Goal: Task Accomplishment & Management: Use online tool/utility

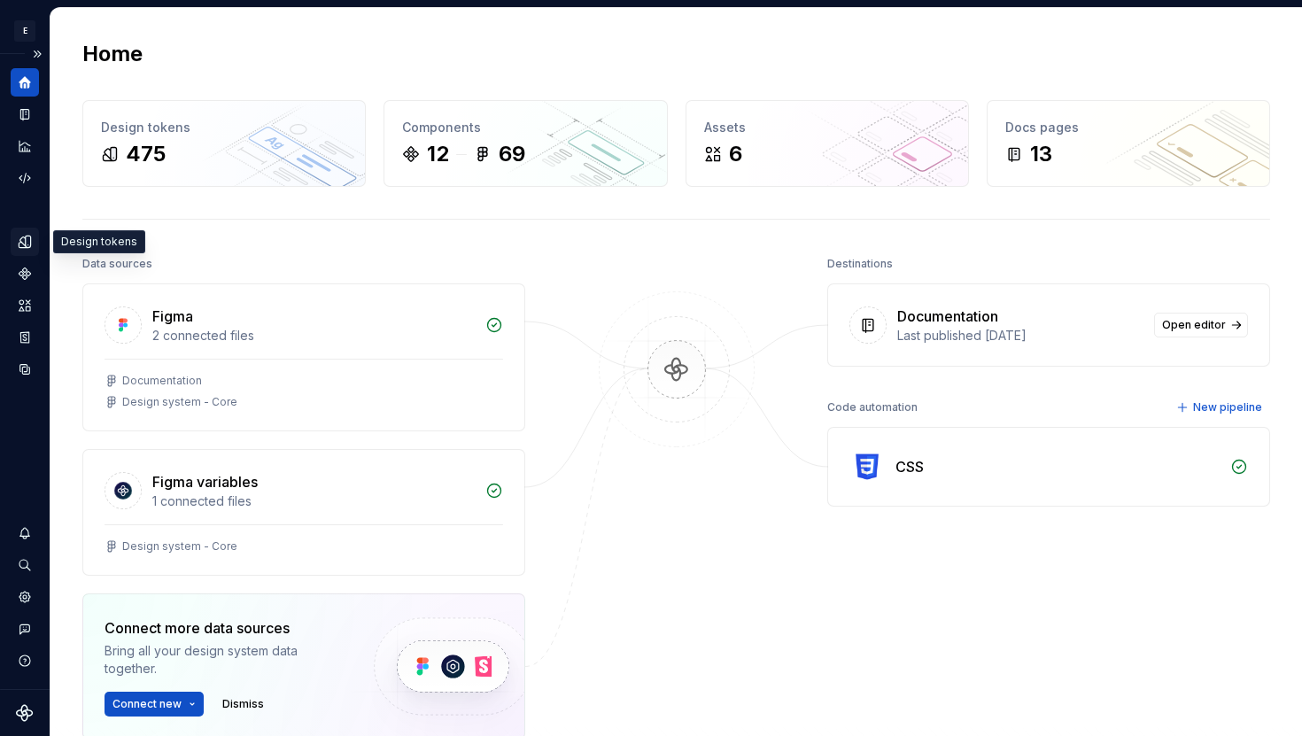
click at [29, 249] on icon "Design tokens" at bounding box center [25, 242] width 16 height 16
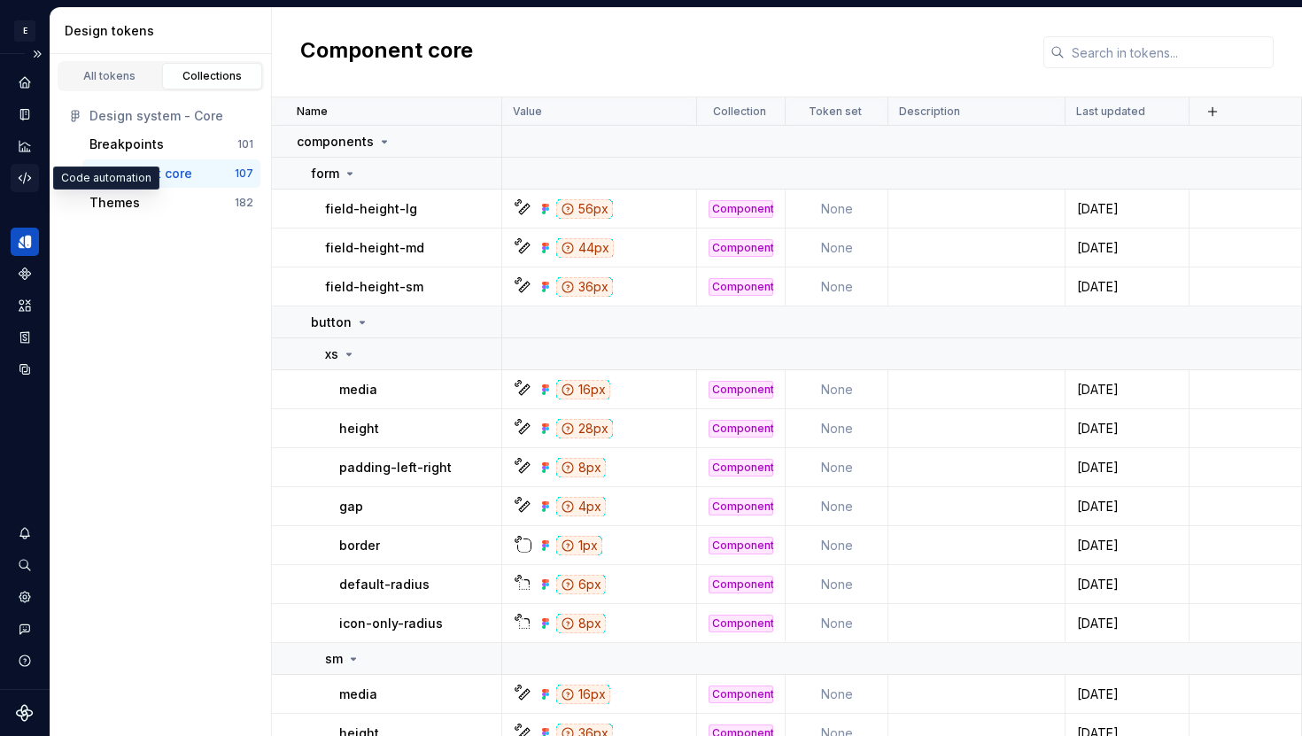
click at [24, 182] on icon "Code automation" at bounding box center [25, 178] width 16 height 16
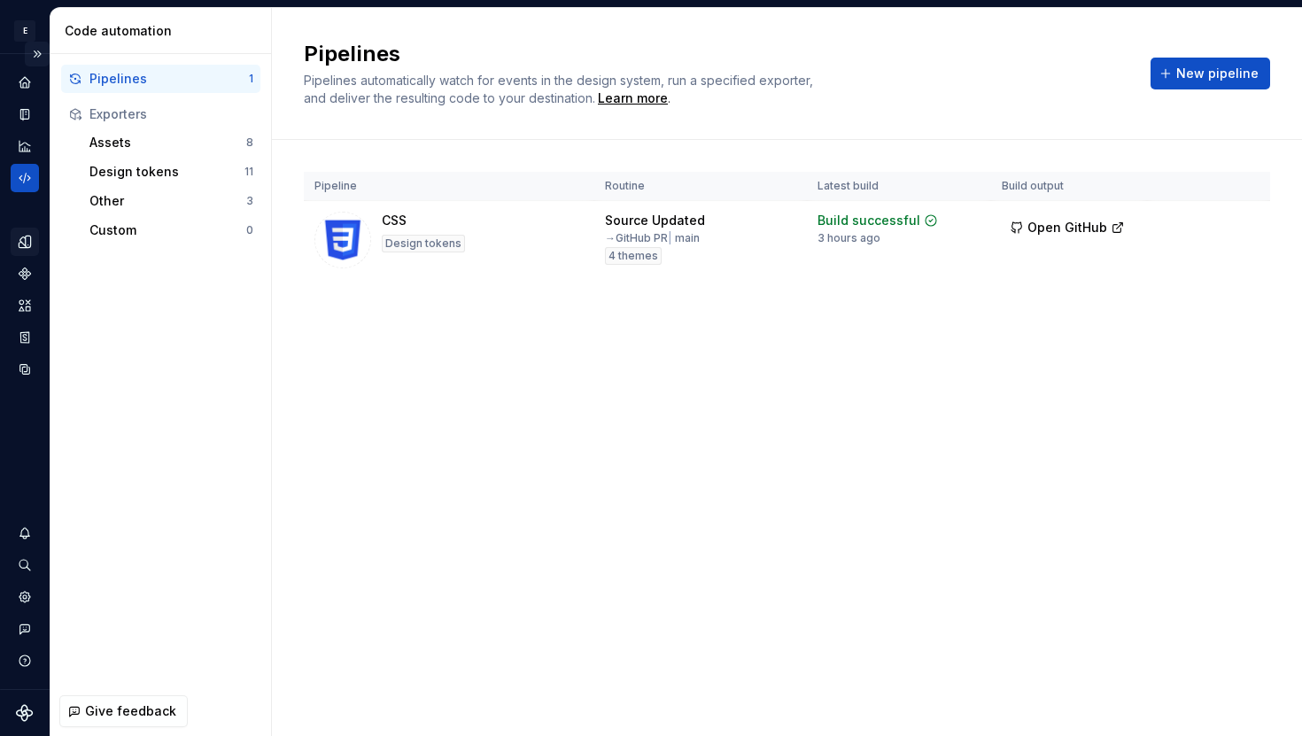
click at [36, 63] on button "Expand sidebar" at bounding box center [37, 54] width 25 height 25
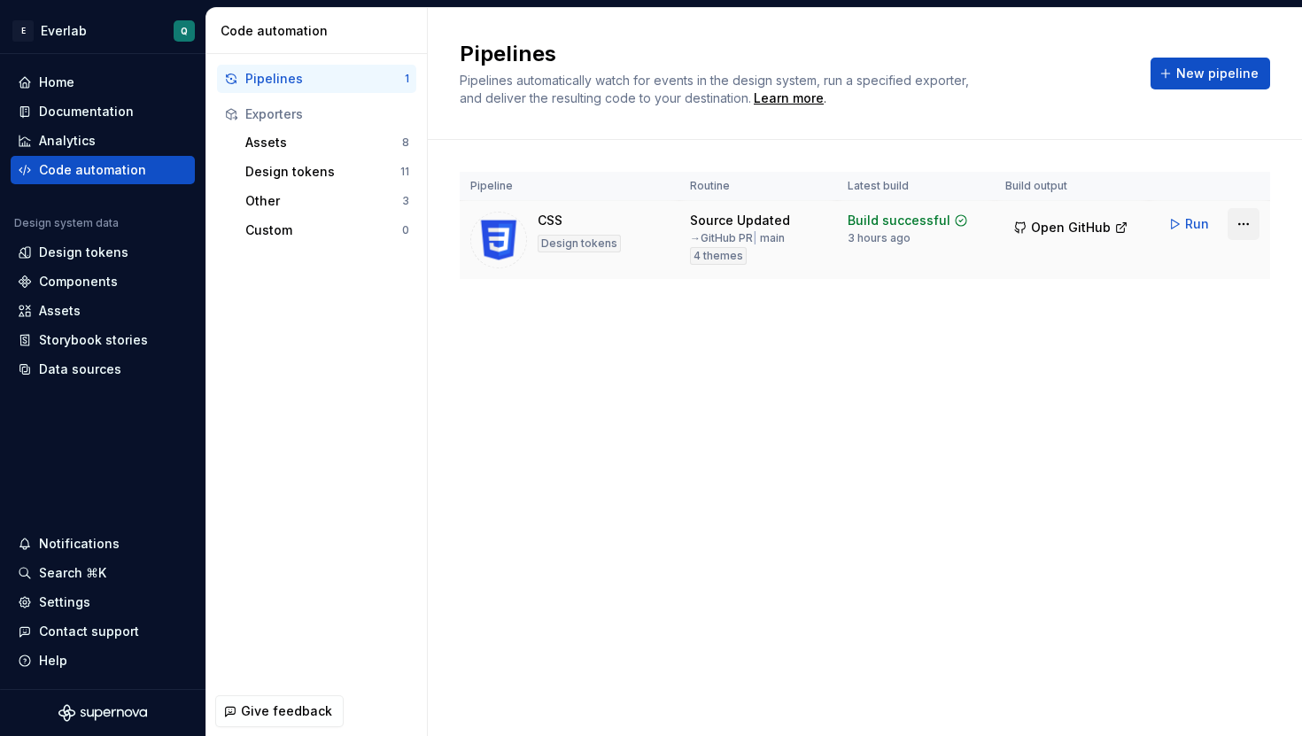
click at [1239, 223] on html "E Everlab Q Home Documentation Analytics Code automation Design system data Des…" at bounding box center [651, 368] width 1302 height 736
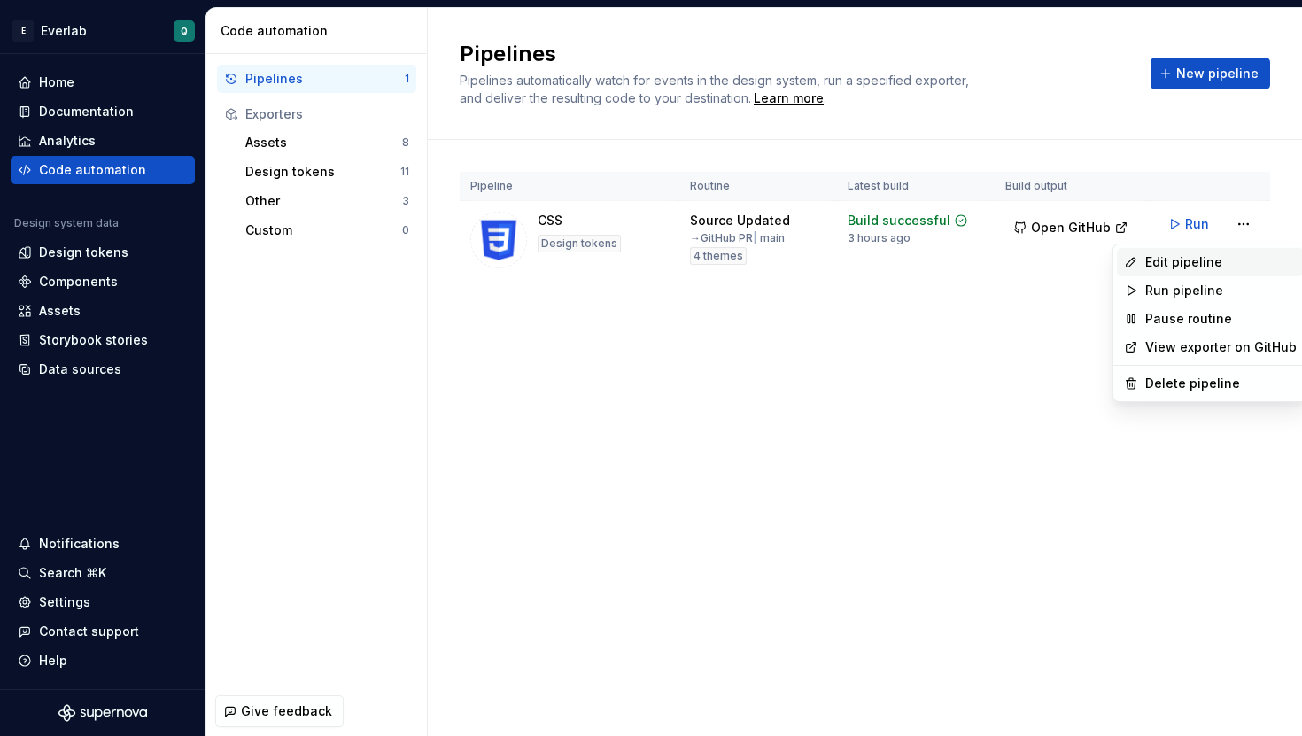
click at [1178, 261] on div "Edit pipeline" at bounding box center [1220, 262] width 151 height 18
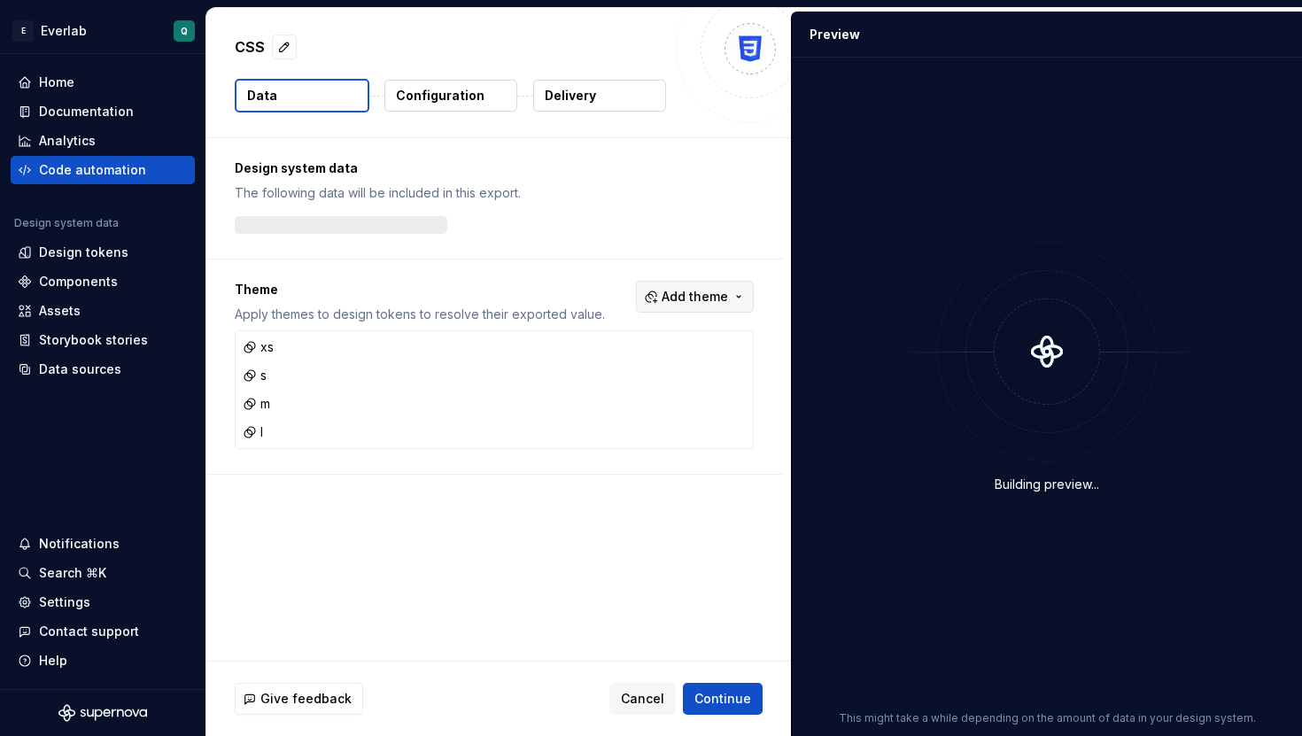
click at [728, 288] on span "Add theme" at bounding box center [694, 297] width 66 height 18
click at [568, 371] on div "Suggestions" at bounding box center [568, 367] width 14 height 14
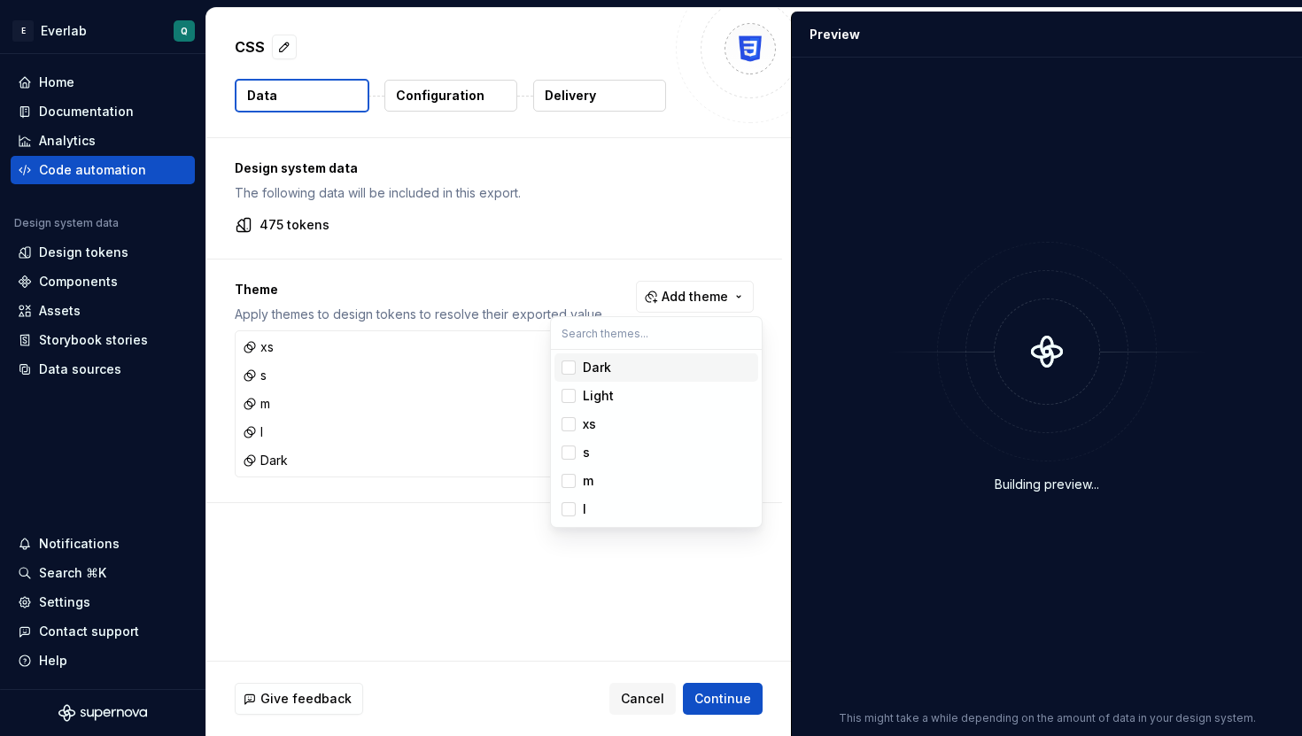
click at [607, 257] on html "E Everlab Q Home Documentation Analytics Code automation Design system data Des…" at bounding box center [651, 368] width 1302 height 736
click at [717, 294] on span "Add theme" at bounding box center [694, 297] width 66 height 18
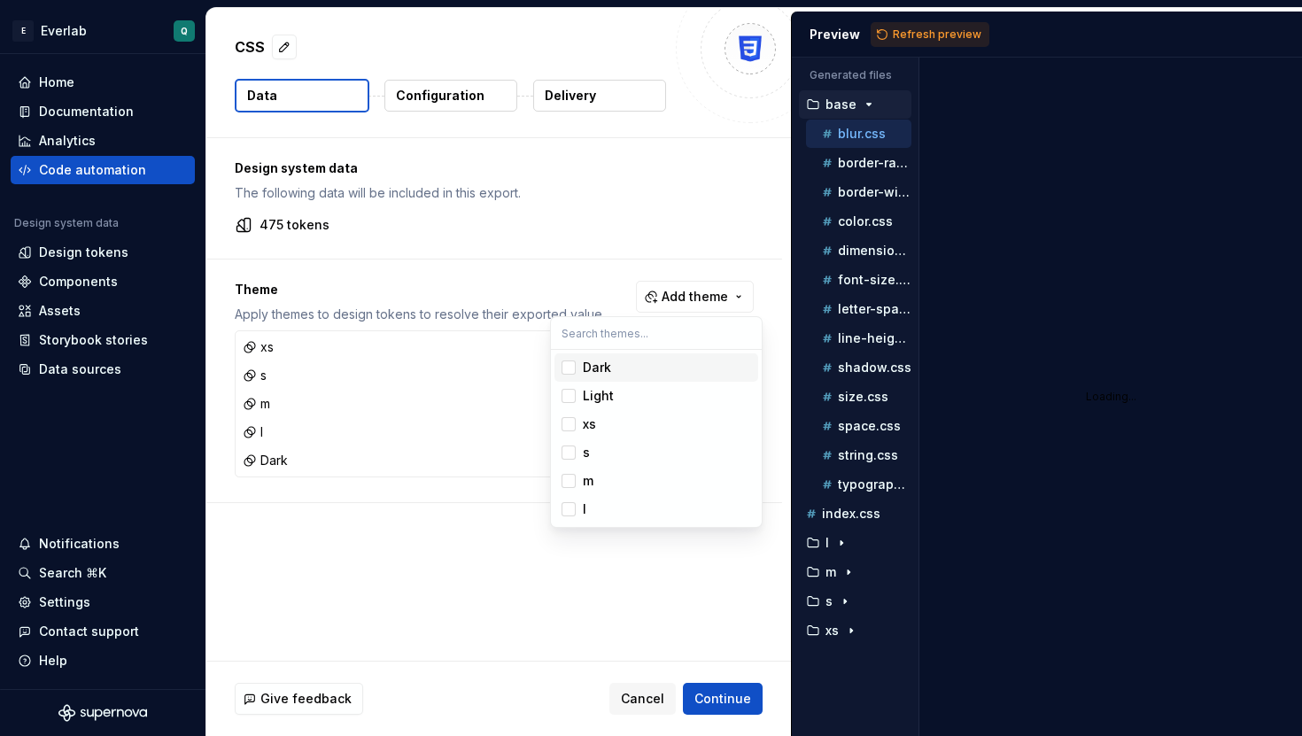
click at [575, 237] on html "E Everlab Q Home Documentation Analytics Code automation Design system data Des…" at bounding box center [651, 368] width 1302 height 736
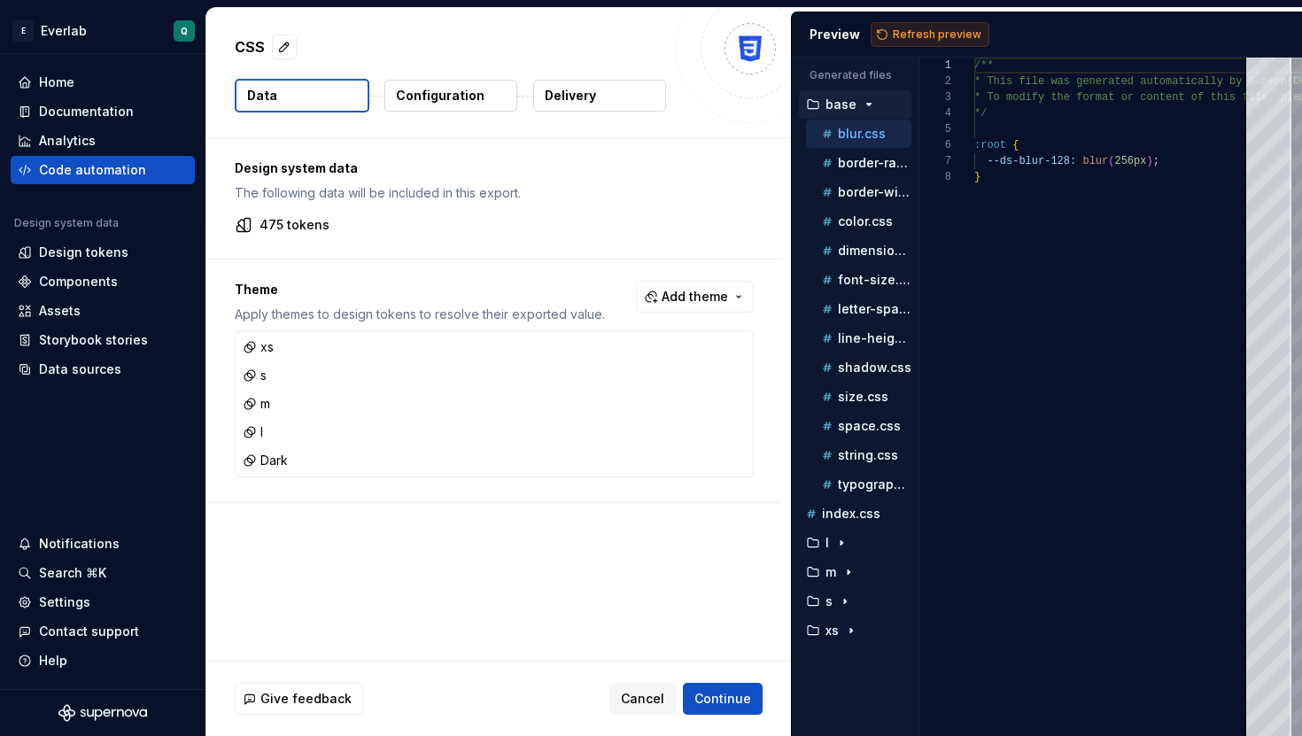
click at [930, 37] on span "Refresh preview" at bounding box center [937, 34] width 89 height 14
click at [864, 110] on icon "button" at bounding box center [869, 104] width 14 height 14
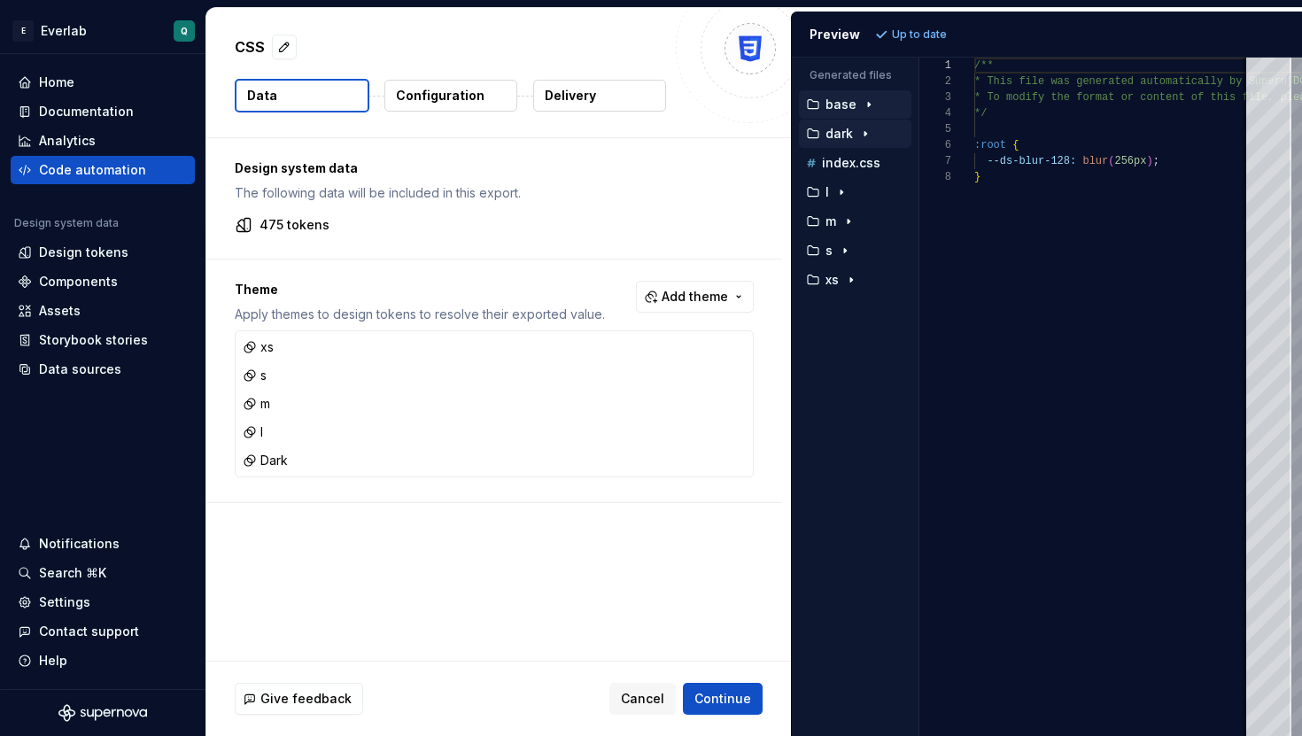
click at [855, 135] on div "button" at bounding box center [865, 134] width 21 height 14
click at [854, 166] on p "border-width.css" at bounding box center [874, 163] width 73 height 14
click at [854, 188] on p "color.css" at bounding box center [865, 192] width 55 height 14
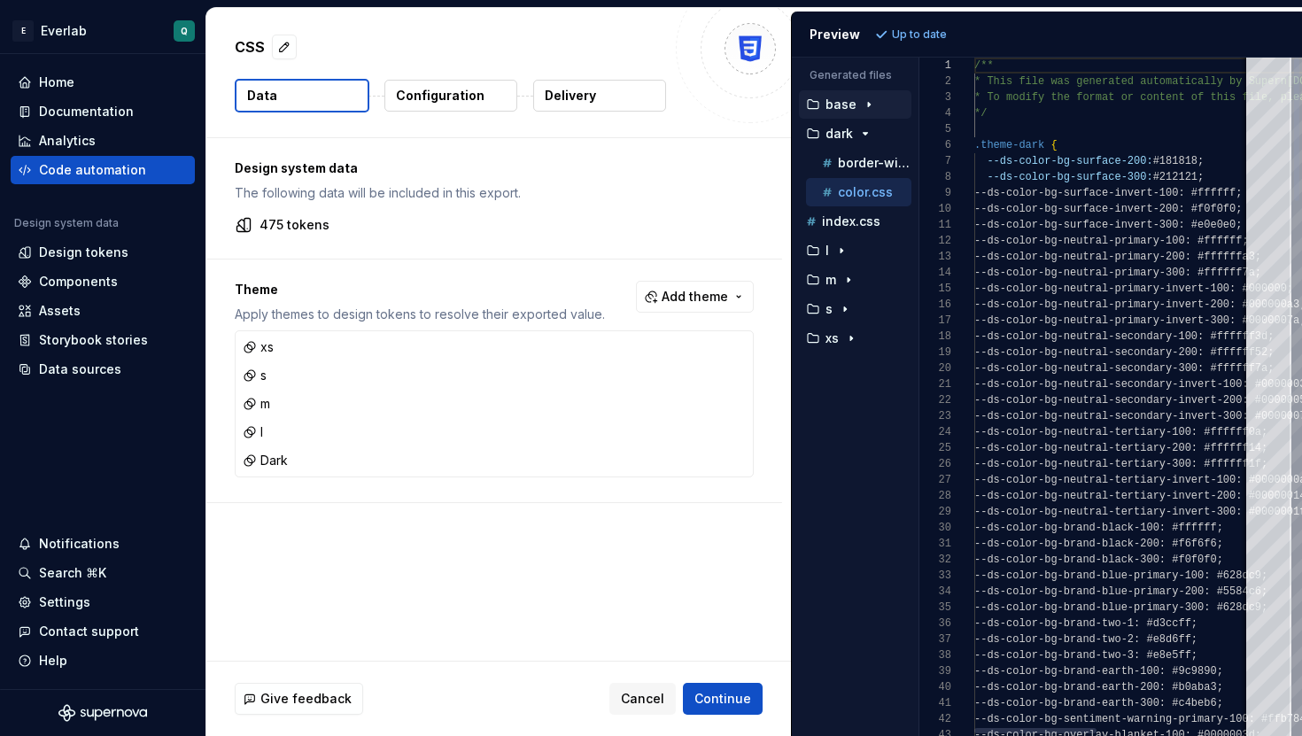
scroll to position [159, 0]
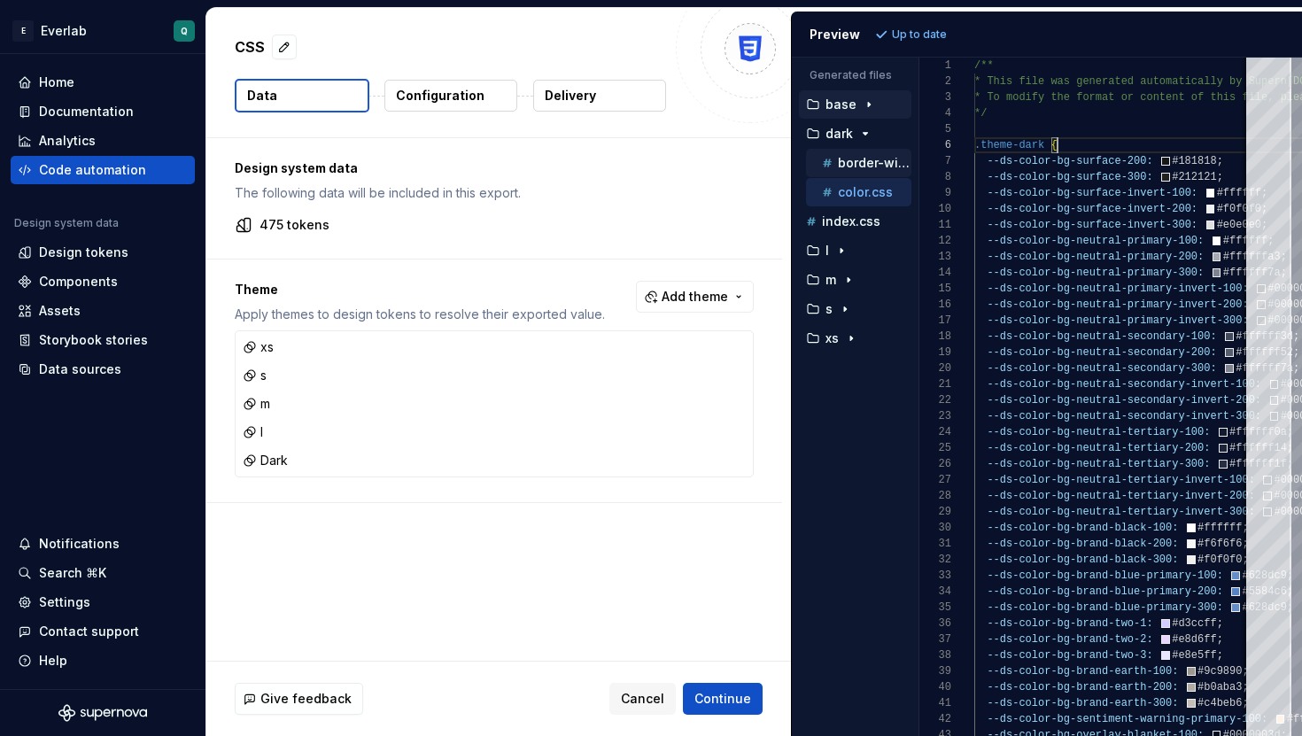
click at [850, 162] on p "border-width.css" at bounding box center [874, 163] width 73 height 14
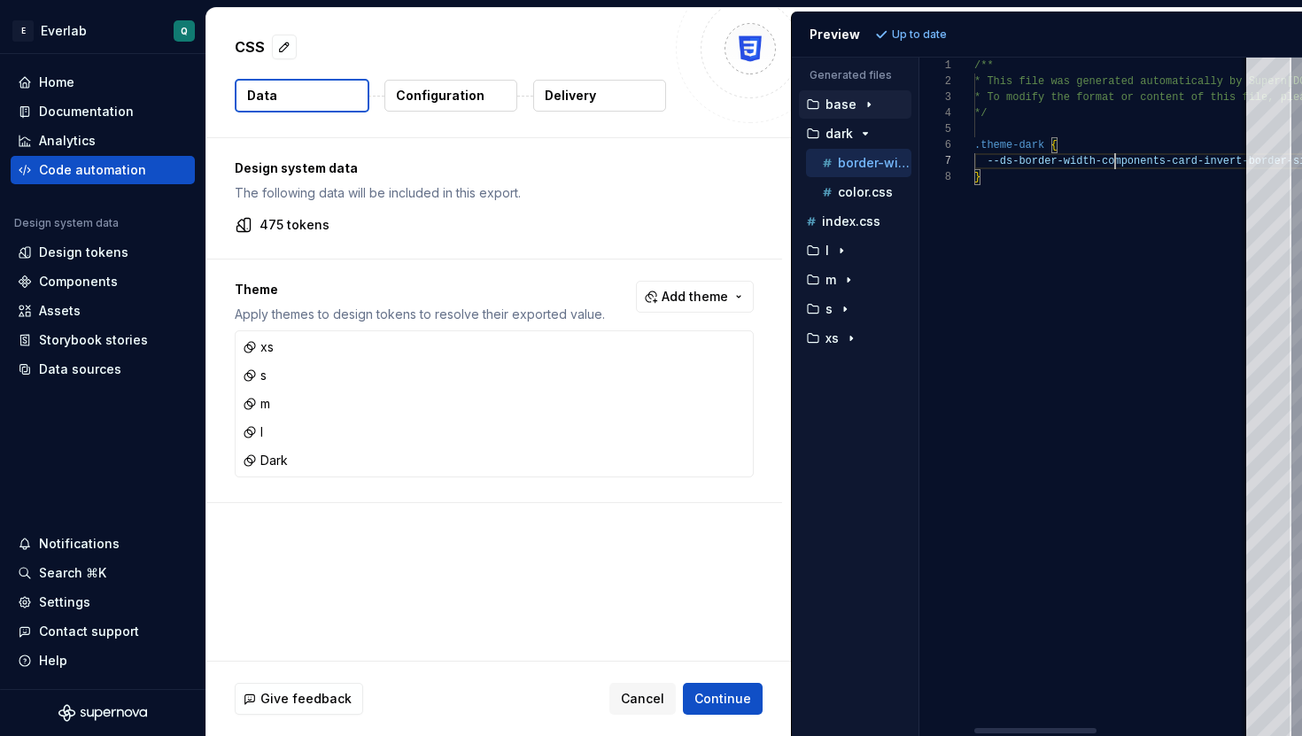
click at [1114, 159] on div "/** * This file was generated automatically by Supern [DOMAIN_NAME] and should …" at bounding box center [1286, 397] width 624 height 678
click at [862, 220] on p "index.css" at bounding box center [851, 221] width 58 height 14
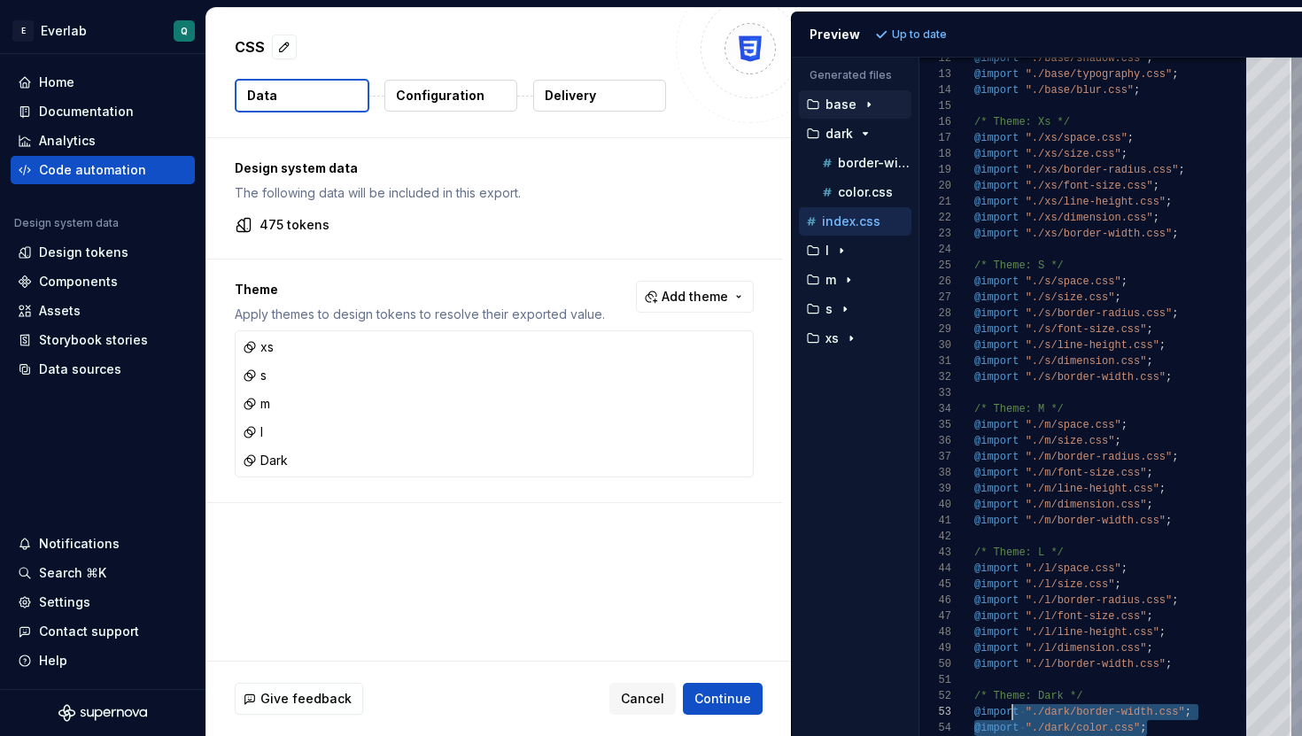
scroll to position [16, 0]
drag, startPoint x: 1160, startPoint y: 725, endPoint x: 960, endPoint y: 700, distance: 201.8
click at [974, 700] on div "@import "./base/shadow.css" ; @import "./base/typography.css" ; @import "./base…" at bounding box center [1115, 305] width 282 height 861
click at [1162, 272] on div "@import "./base/shadow.css" ; @import "./base/typography.css" ; @import "./base…" at bounding box center [1115, 305] width 282 height 861
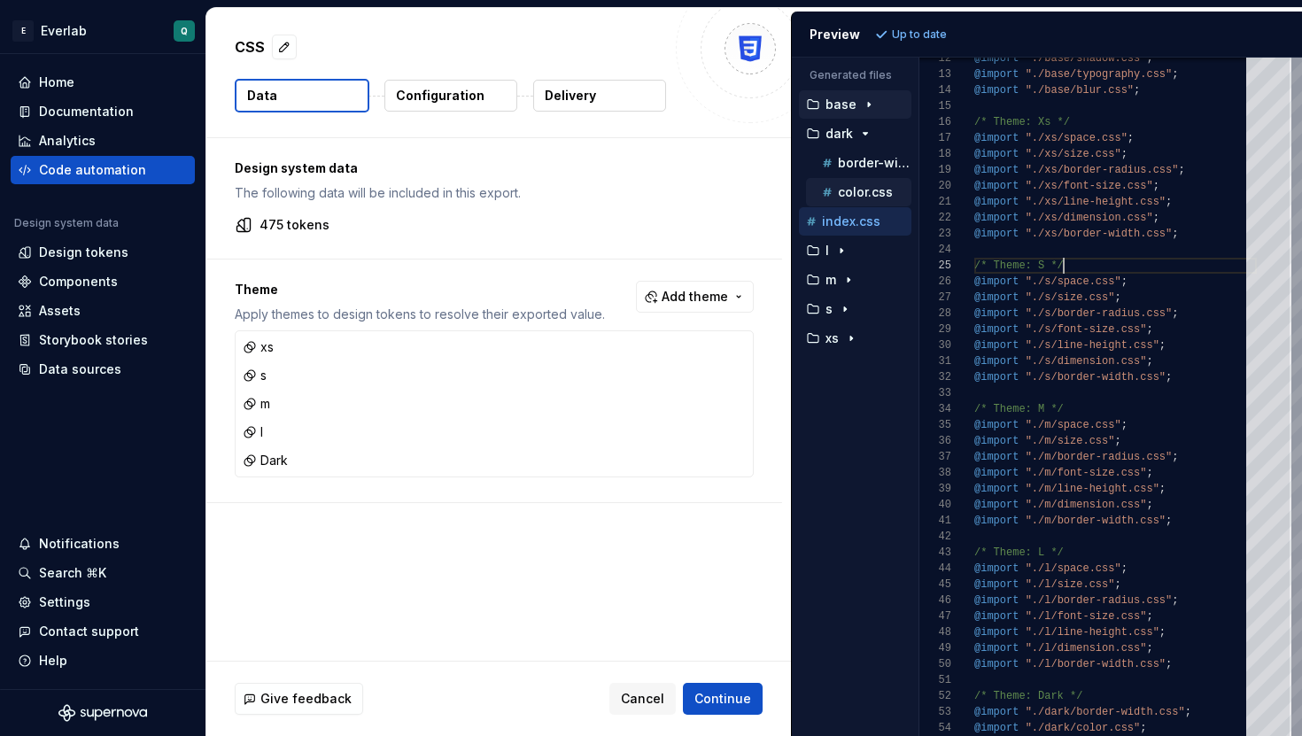
click at [853, 182] on button "color.css" at bounding box center [858, 191] width 105 height 19
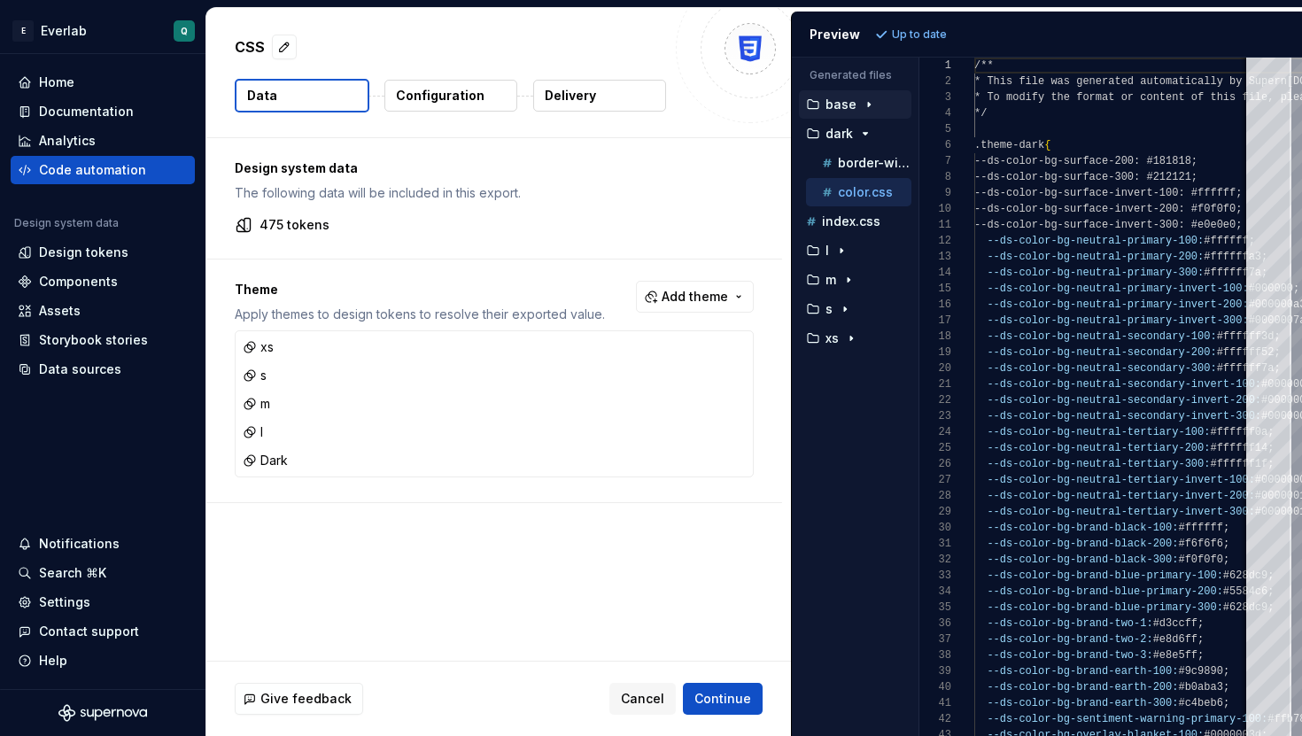
scroll to position [0, 0]
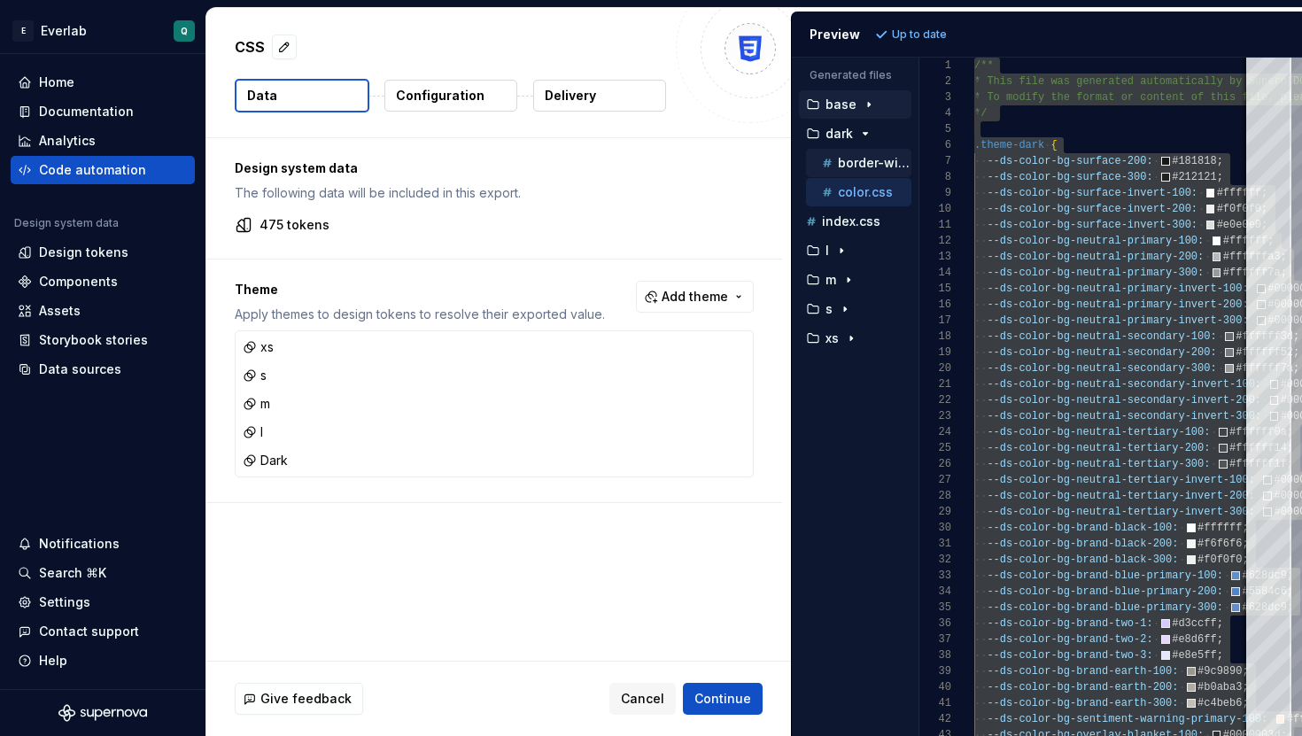
click at [830, 166] on icon "button" at bounding box center [827, 163] width 18 height 18
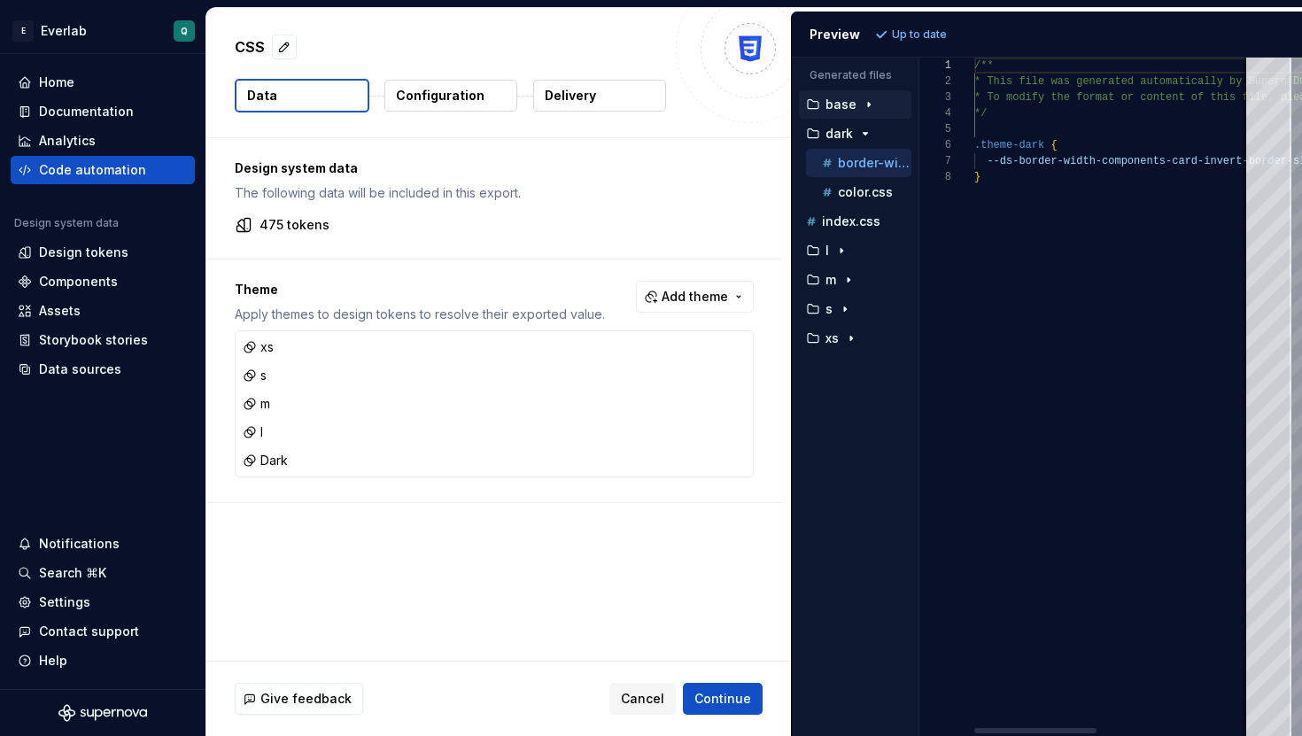
click at [1105, 190] on div "/** * This file was generated automatically by Supern [DOMAIN_NAME] and should …" at bounding box center [1286, 397] width 624 height 678
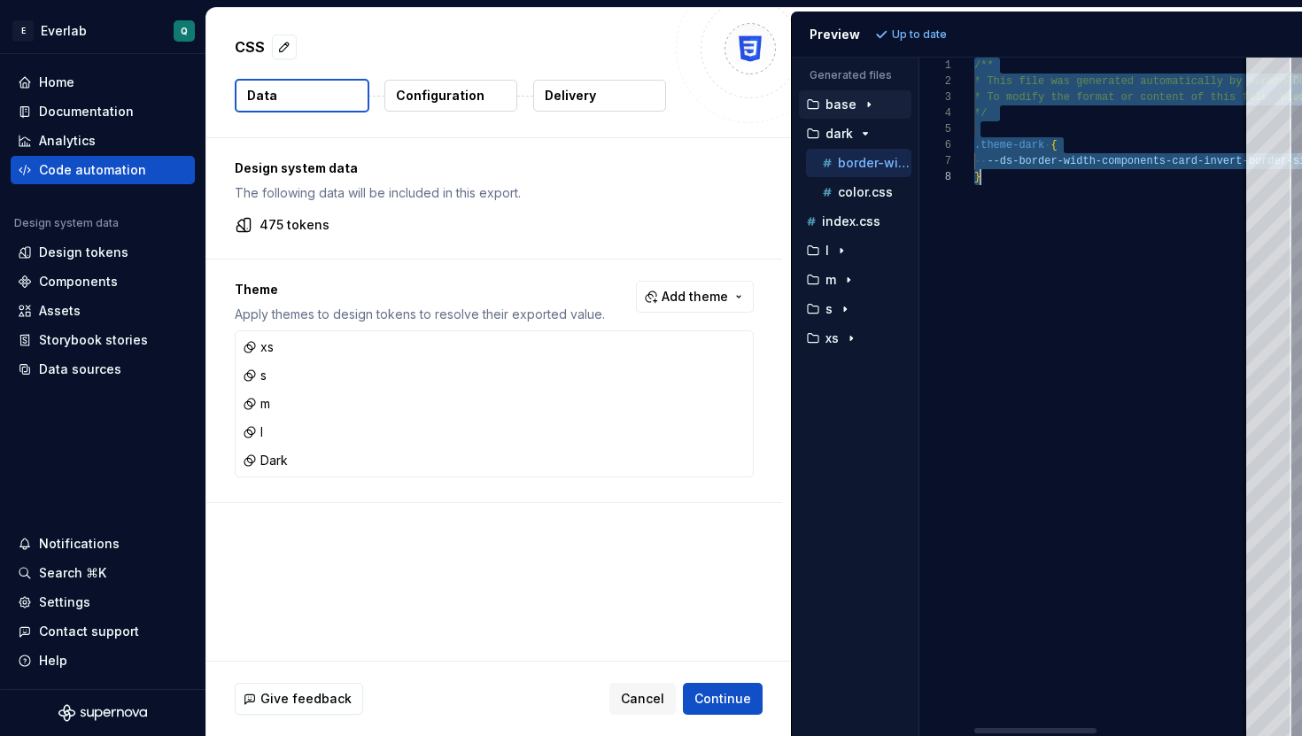
scroll to position [0, 6]
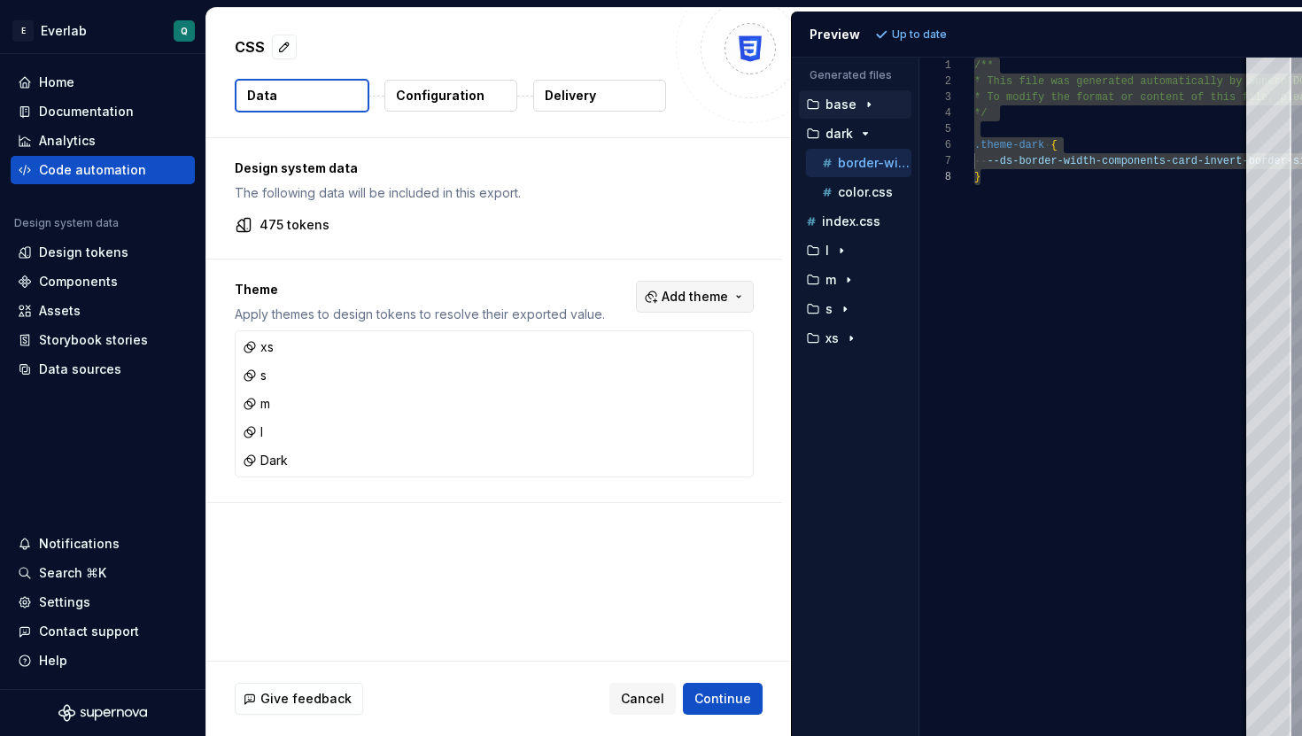
click at [679, 304] on span "Add theme" at bounding box center [694, 297] width 66 height 18
click at [561, 394] on div "Suggestions" at bounding box center [568, 396] width 14 height 14
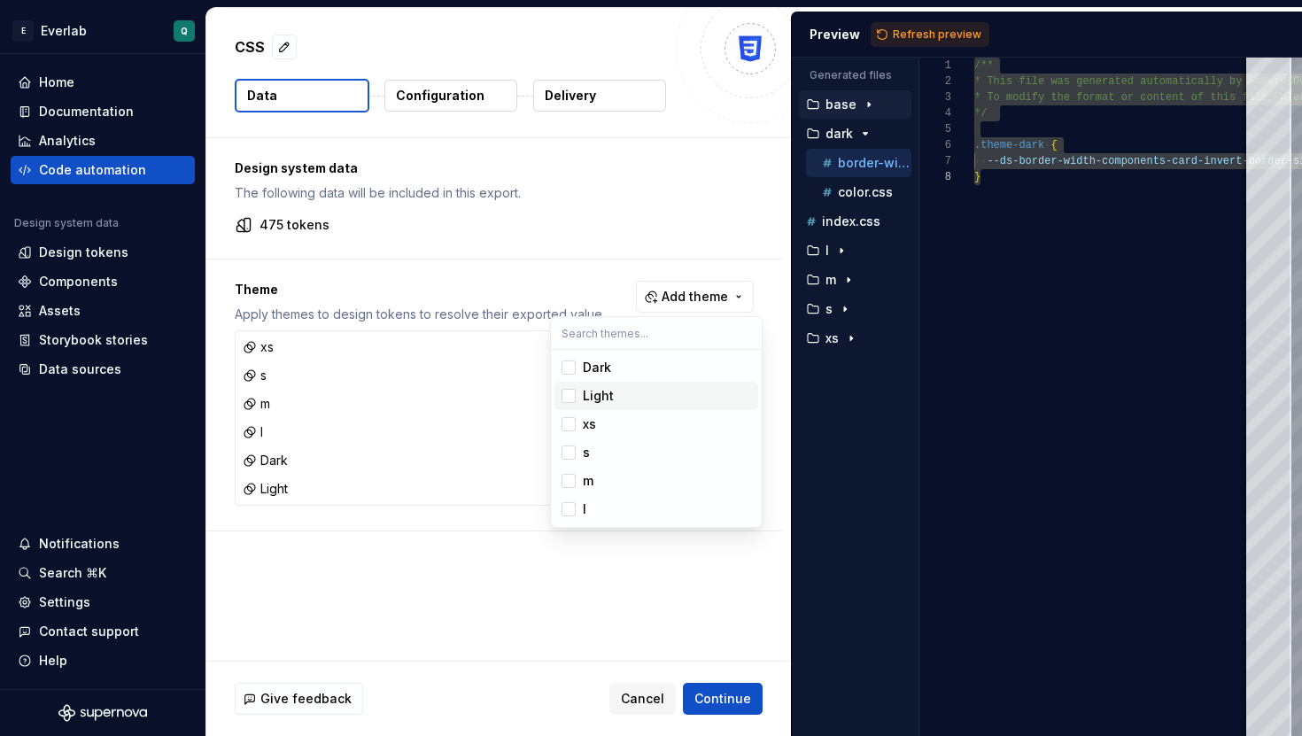
click at [454, 541] on html "E Everlab Q Home Documentation Analytics Code automation Design system data Des…" at bounding box center [651, 368] width 1302 height 736
click at [912, 33] on span "Refresh preview" at bounding box center [937, 34] width 89 height 14
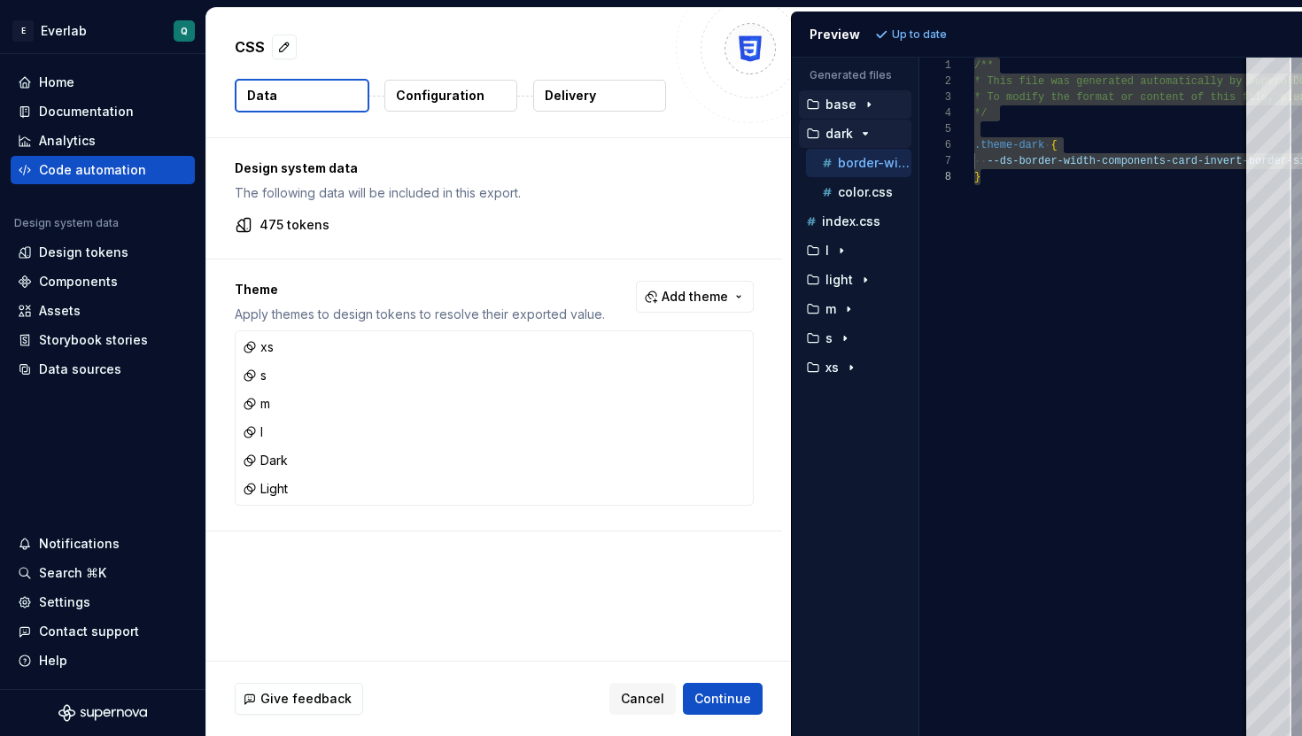
click at [864, 137] on icon "button" at bounding box center [865, 134] width 14 height 14
click at [858, 223] on icon "button" at bounding box center [865, 221] width 14 height 14
click at [853, 254] on p "border-width.css" at bounding box center [874, 251] width 73 height 14
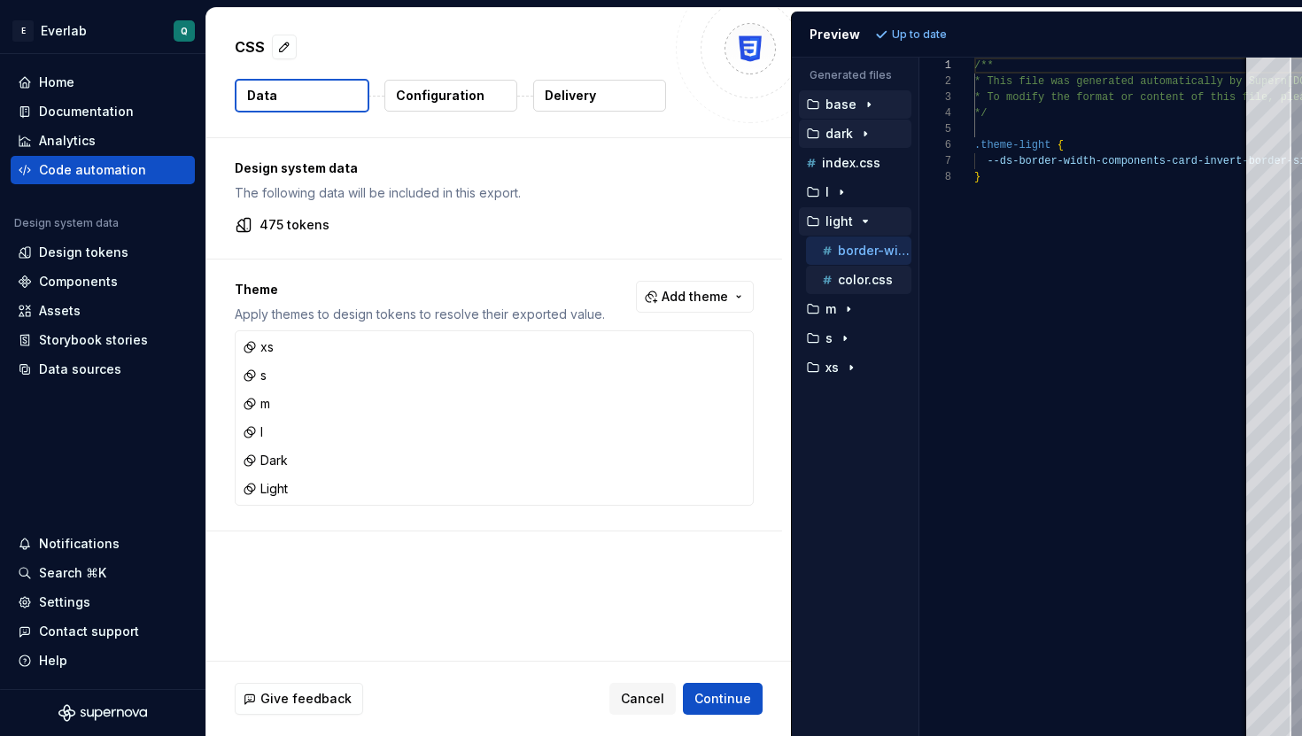
click at [853, 280] on p "color.css" at bounding box center [865, 280] width 55 height 14
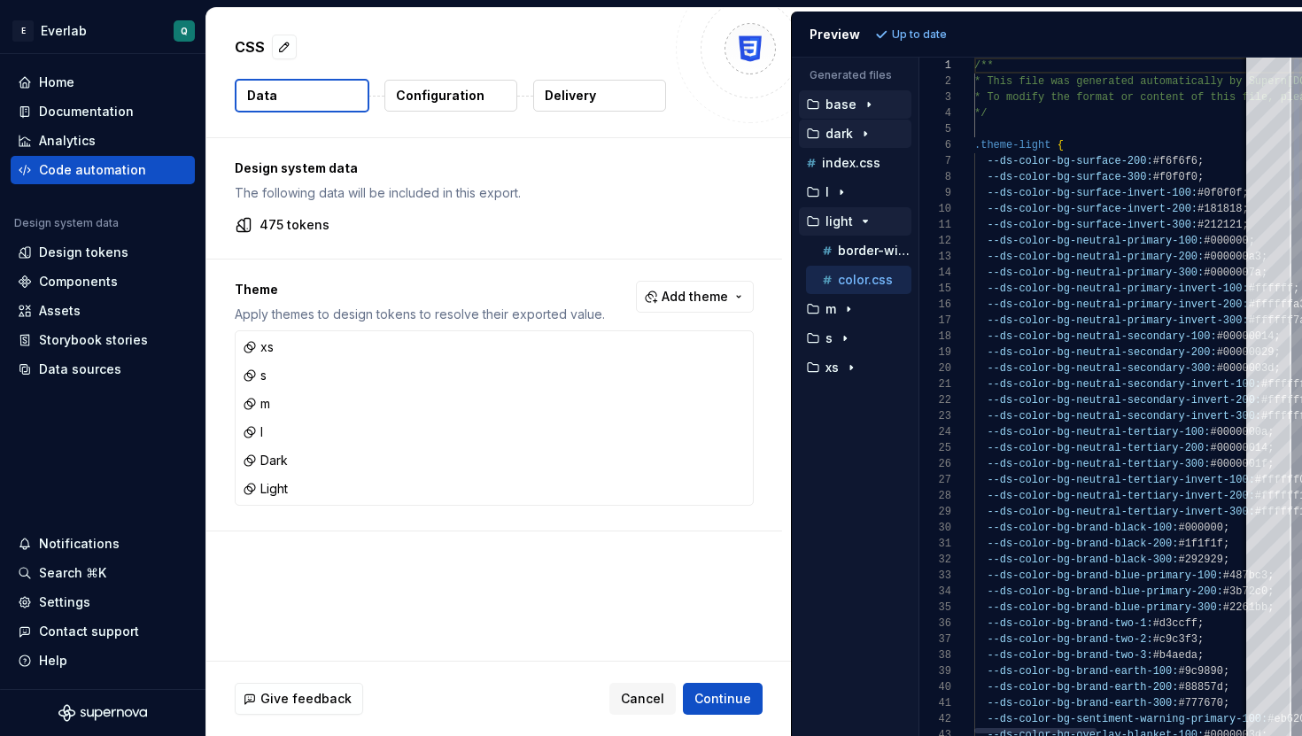
scroll to position [159, 0]
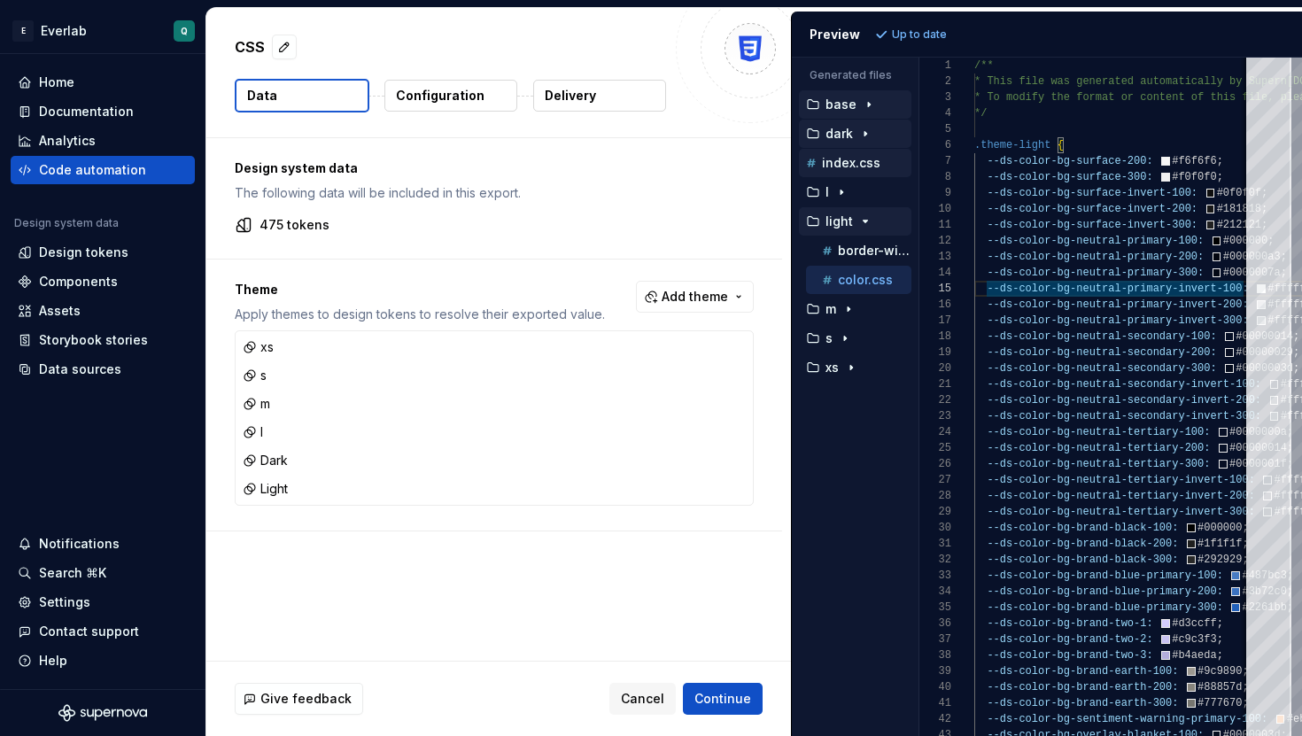
click at [843, 165] on p "index.css" at bounding box center [851, 163] width 58 height 14
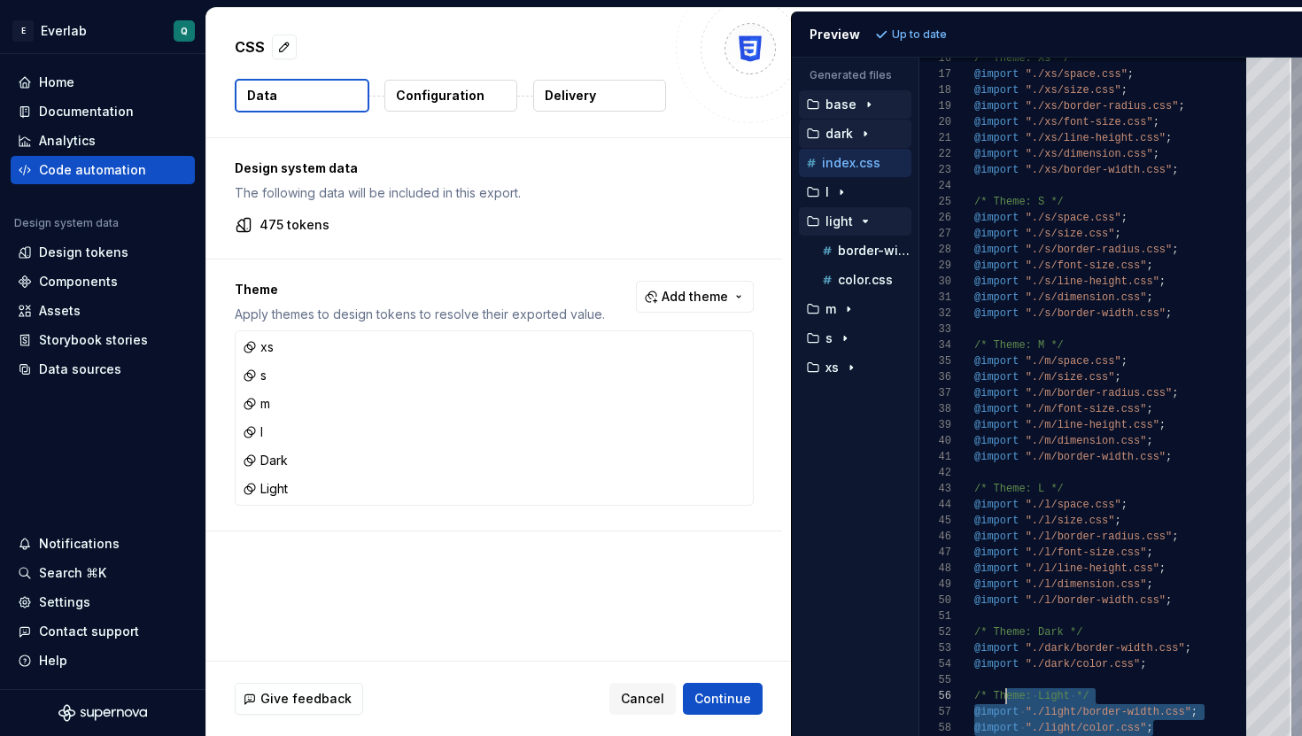
scroll to position [80, 0]
drag, startPoint x: 1173, startPoint y: 727, endPoint x: 969, endPoint y: 692, distance: 207.5
click at [974, 692] on div "/* Theme: Xs */ @import "./xs/space.css" ; @import "./xs/size.css" ; @import ".…" at bounding box center [1115, 273] width 282 height 924
click at [855, 246] on p "border-width.css" at bounding box center [874, 251] width 73 height 14
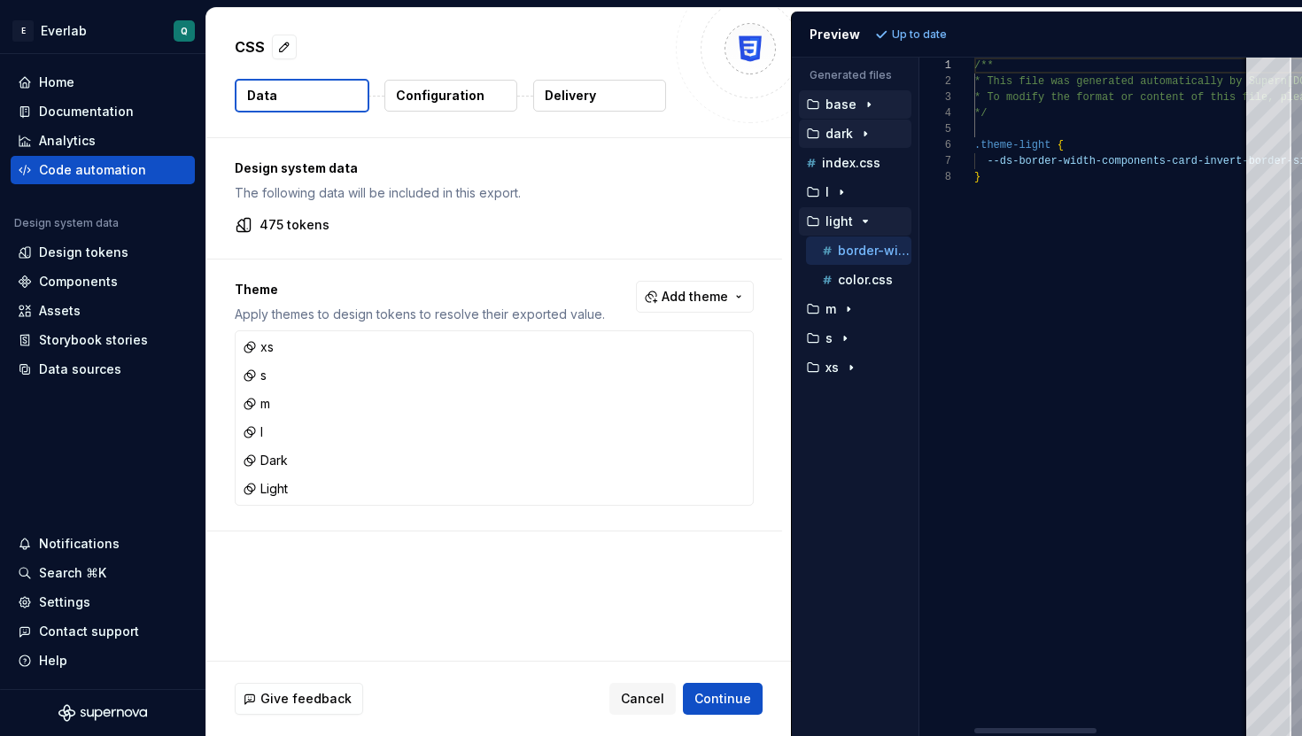
scroll to position [0, 0]
click at [1098, 426] on div "/** * This file was generated automatically by Supern [DOMAIN_NAME] and should …" at bounding box center [1286, 397] width 624 height 678
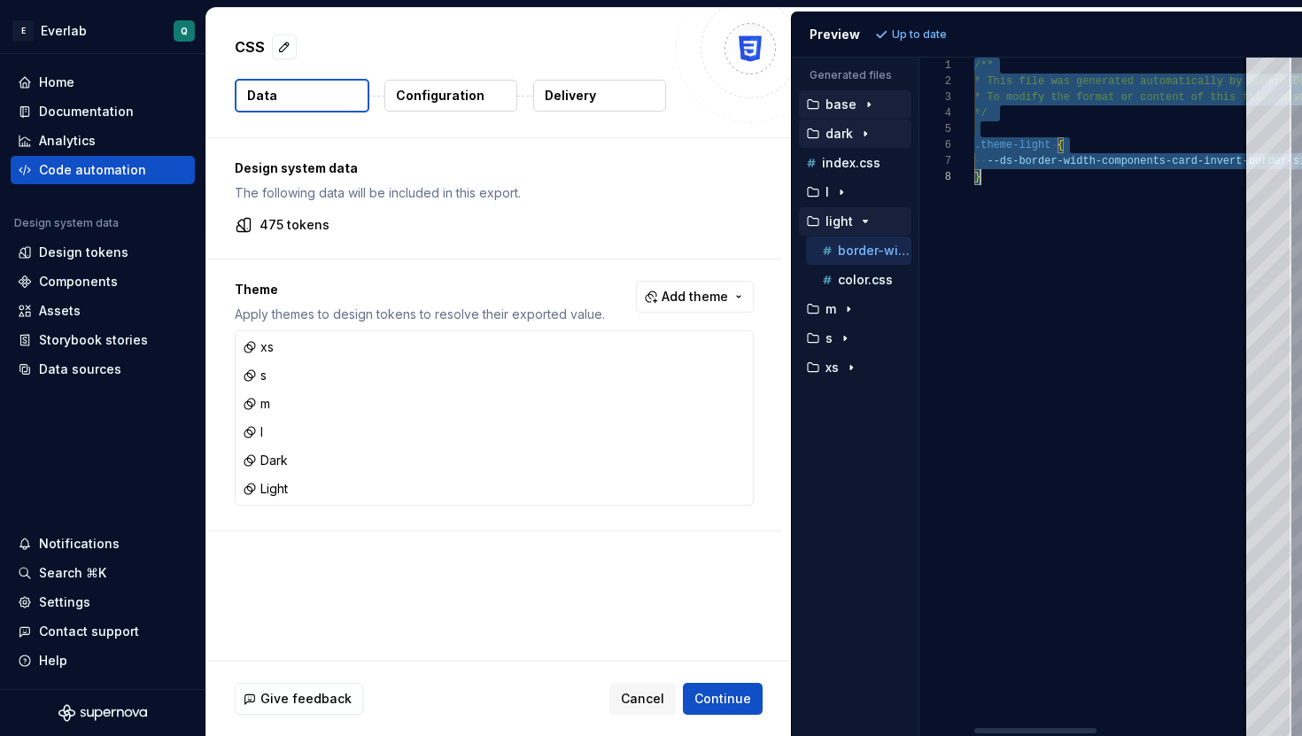
scroll to position [0, 6]
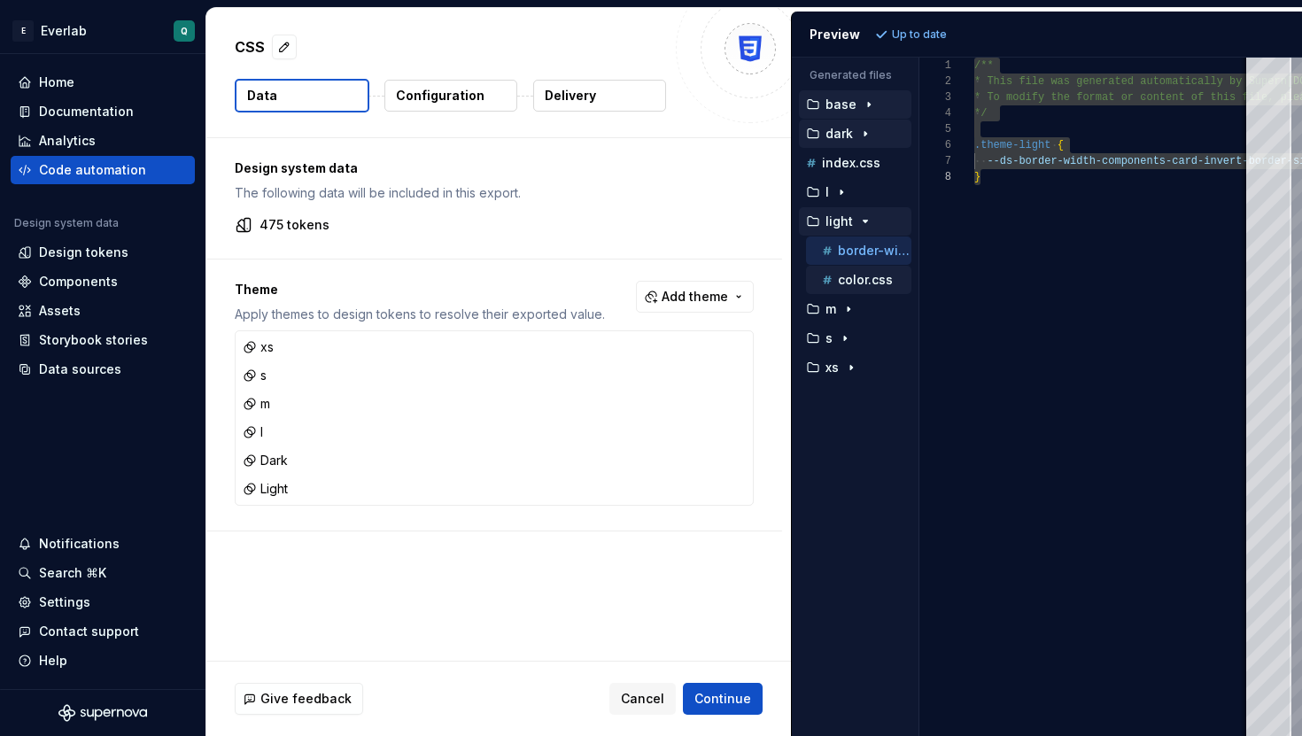
click at [849, 282] on p "color.css" at bounding box center [865, 280] width 55 height 14
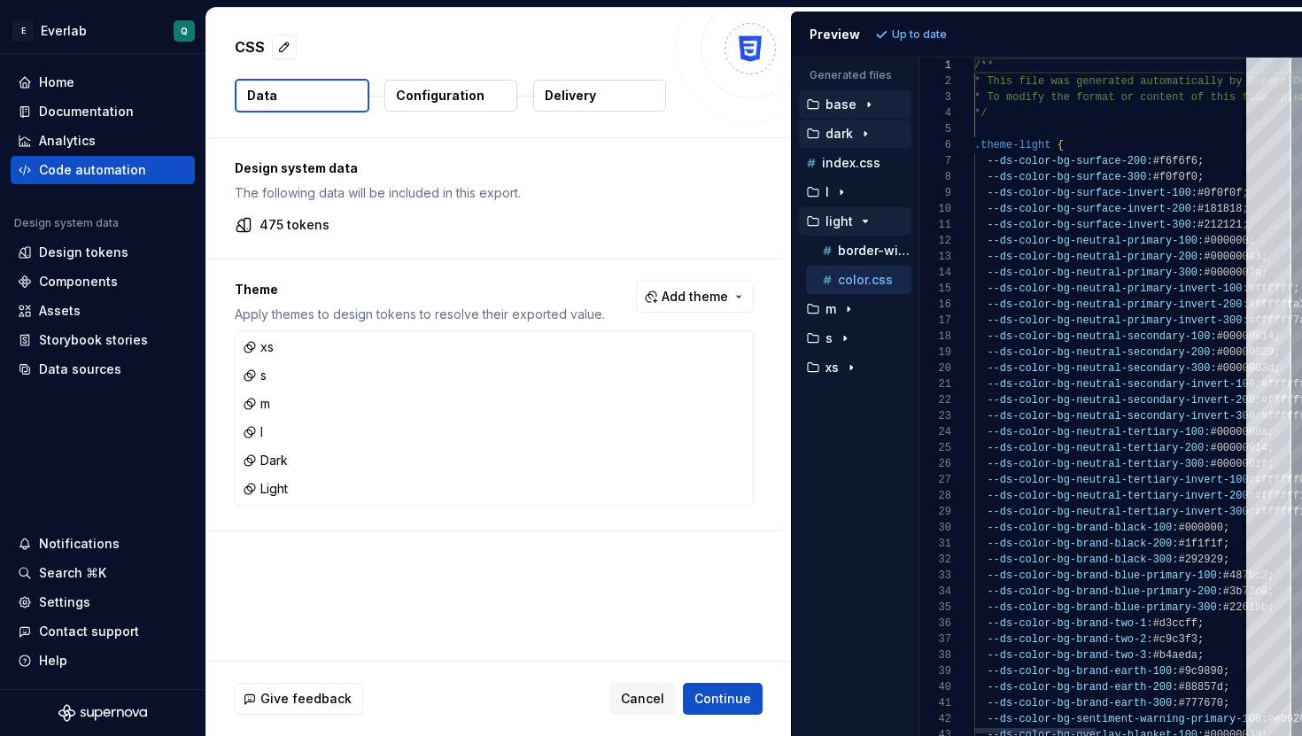
type textarea "**********"
